Goal: Communication & Community: Answer question/provide support

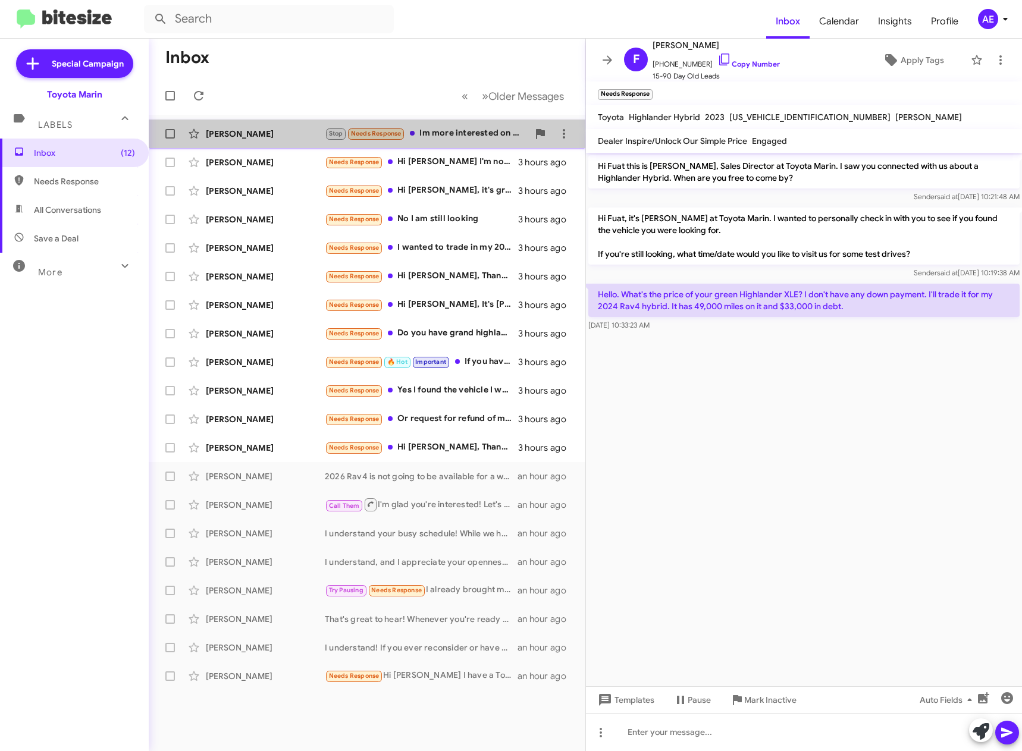
click at [459, 135] on div "Stop Needs Response Im more interested on highlanders now, Im looking for 7-8 s…" at bounding box center [426, 134] width 203 height 14
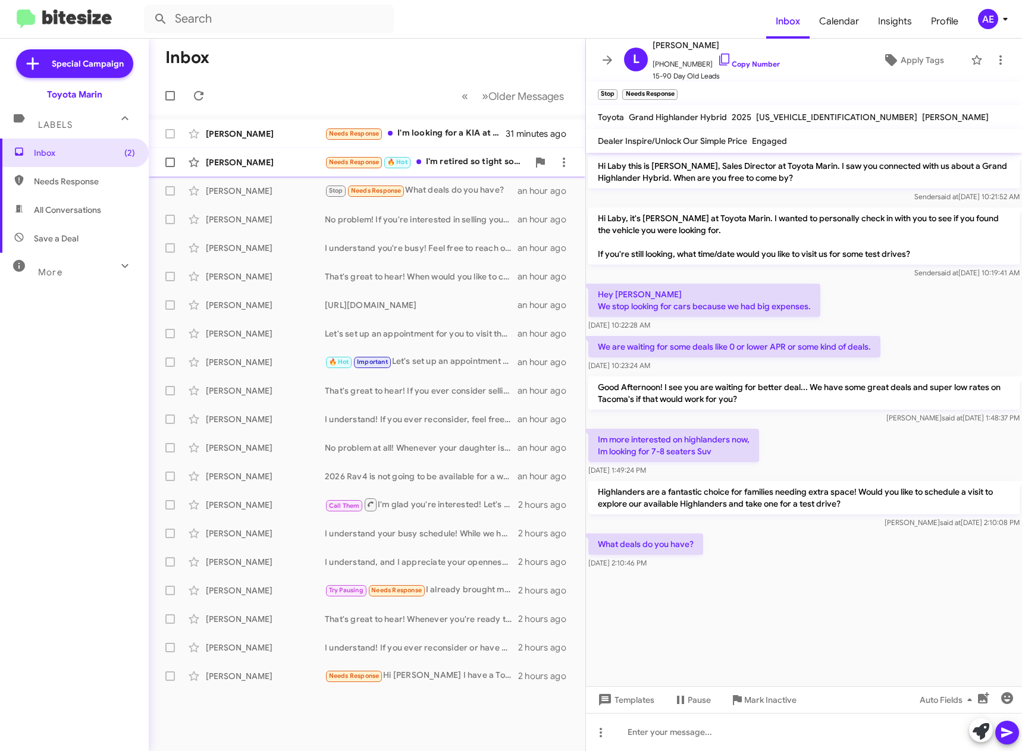
click at [450, 170] on div "[PERSON_NAME] Needs Response 🔥 Hot I'm retired so tight so would have to be a g…" at bounding box center [367, 163] width 418 height 24
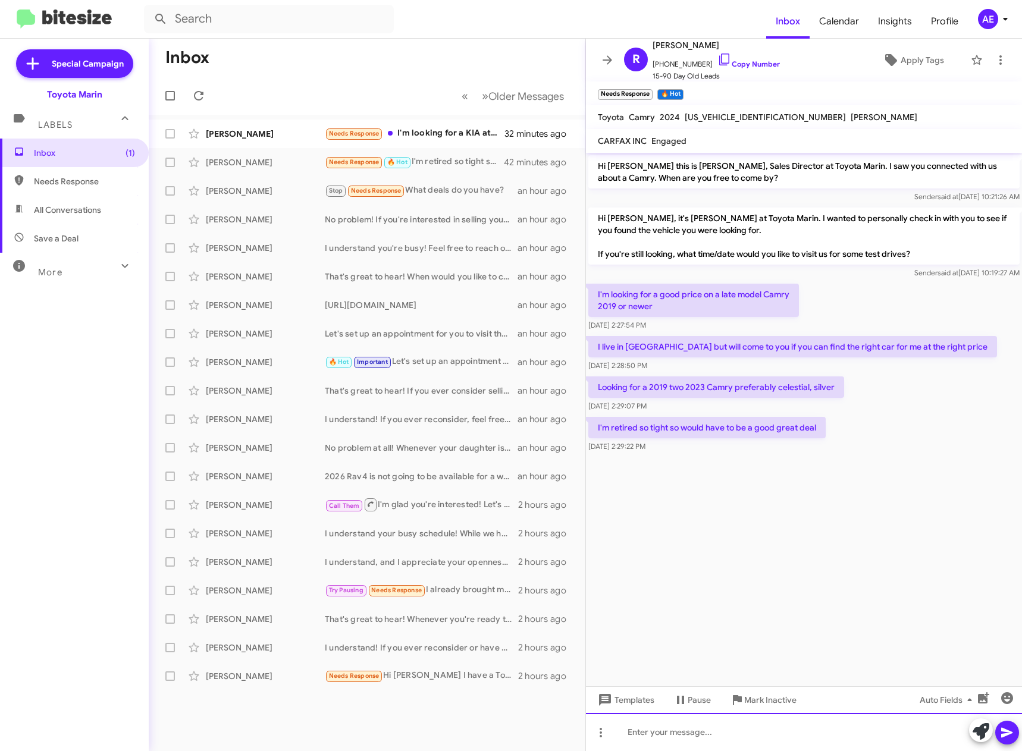
click at [663, 735] on div at bounding box center [804, 732] width 436 height 38
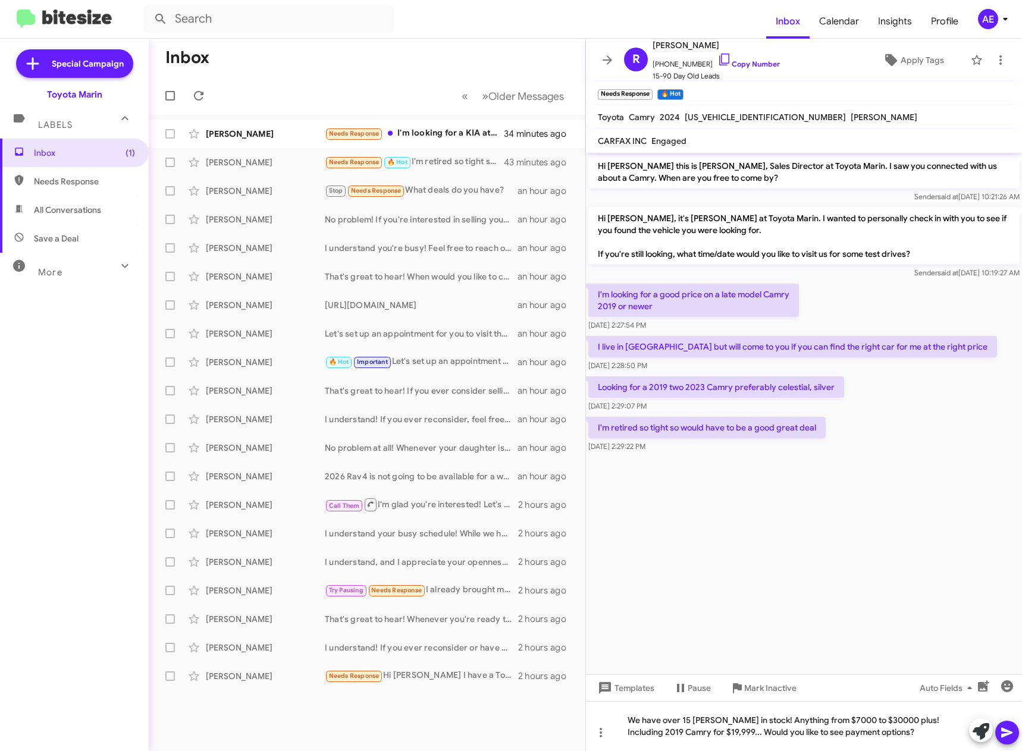
click at [1013, 735] on icon at bounding box center [1007, 733] width 14 height 14
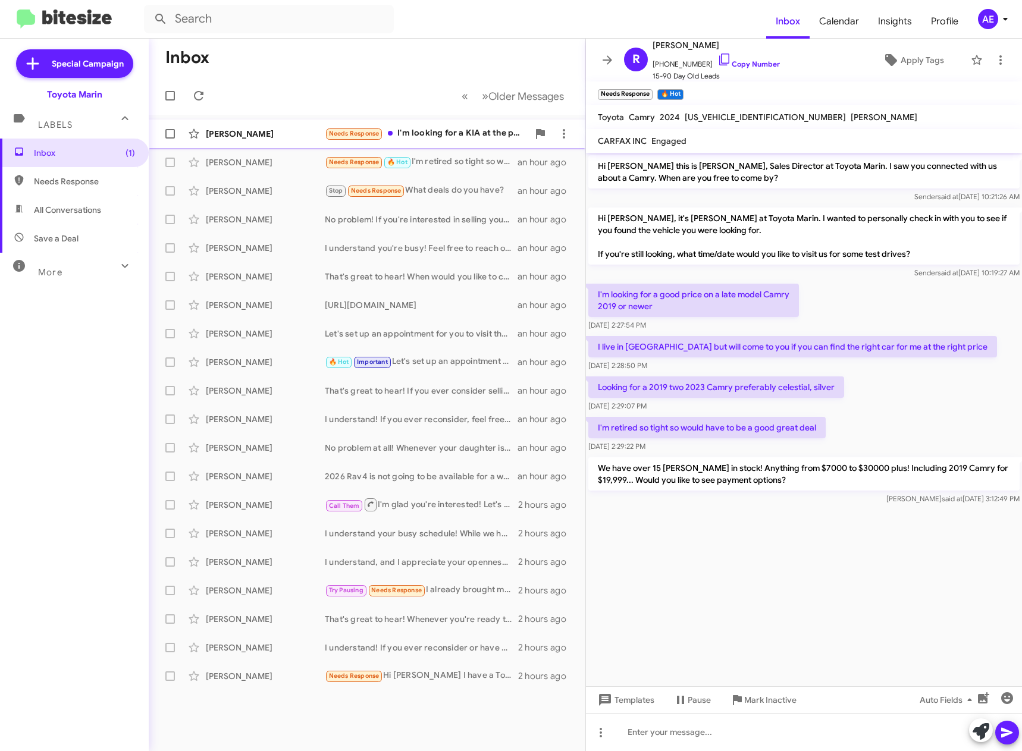
click at [456, 145] on div "[PERSON_NAME] Needs Response I'm looking for a KIA at the point. Thank you anyw…" at bounding box center [367, 134] width 418 height 24
